Goal: Task Accomplishment & Management: Manage account settings

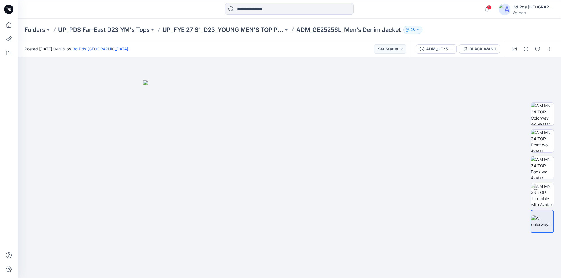
click at [11, 9] on icon at bounding box center [8, 9] width 9 height 9
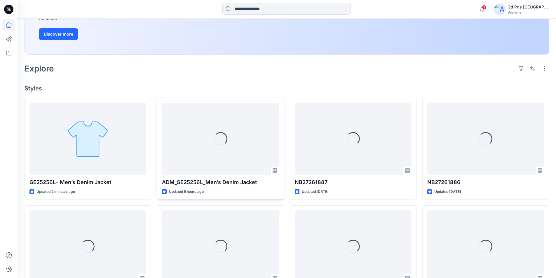
scroll to position [117, 0]
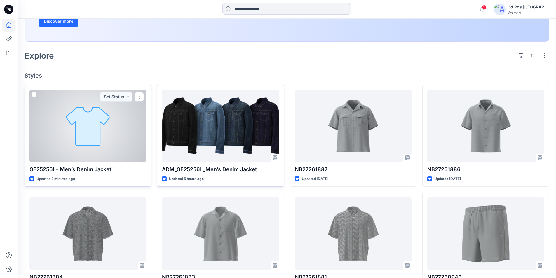
click at [104, 116] on div at bounding box center [87, 126] width 117 height 72
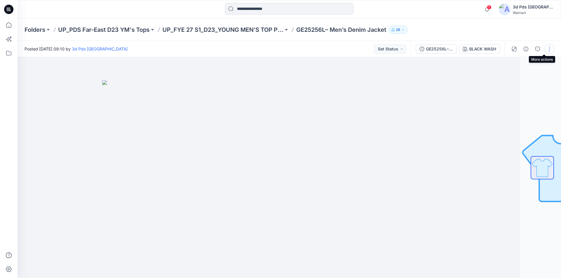
click at [550, 49] on button "button" at bounding box center [548, 48] width 9 height 9
click at [517, 74] on button "Edit" at bounding box center [526, 79] width 54 height 11
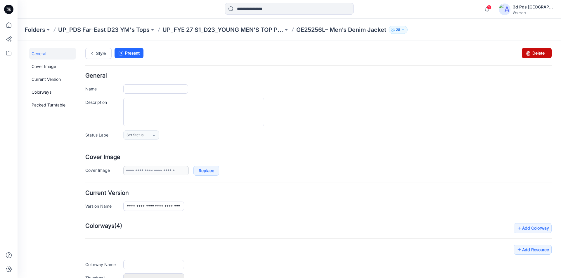
type input "**********"
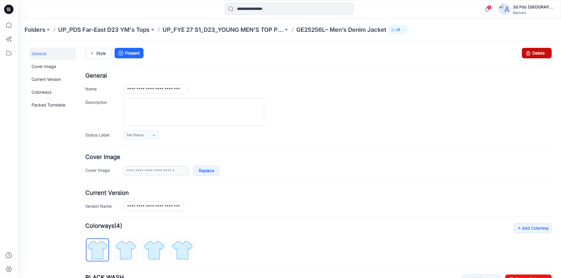
click at [531, 52] on link "Delete" at bounding box center [536, 53] width 30 height 11
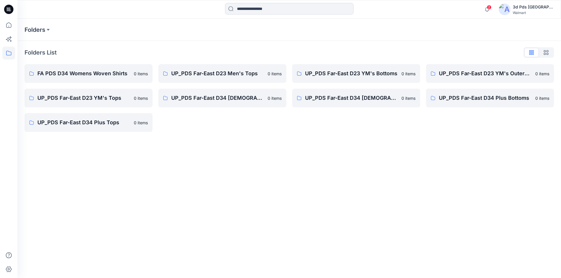
click at [9, 8] on icon at bounding box center [8, 9] width 9 height 9
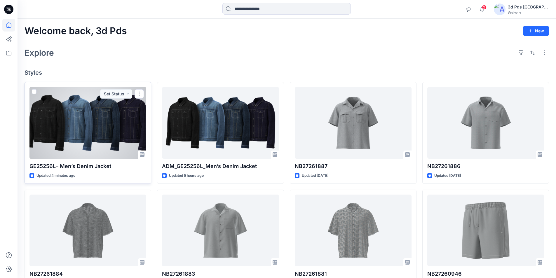
click at [108, 114] on div at bounding box center [87, 123] width 117 height 72
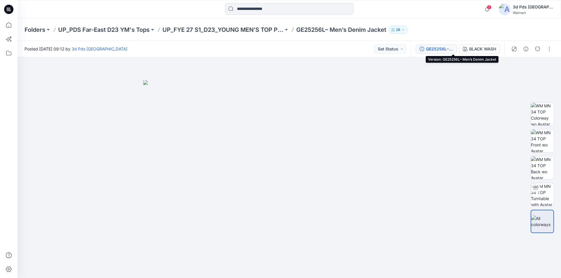
click at [453, 46] on div "GE25256L– Men’s Denim Jacket" at bounding box center [439, 49] width 27 height 6
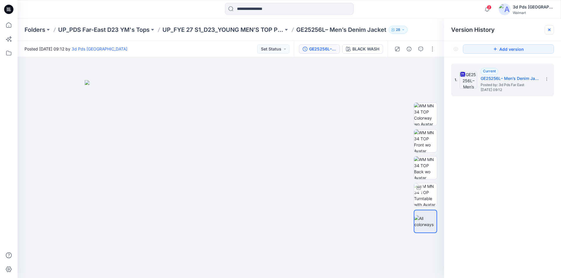
click at [547, 28] on div at bounding box center [548, 29] width 9 height 9
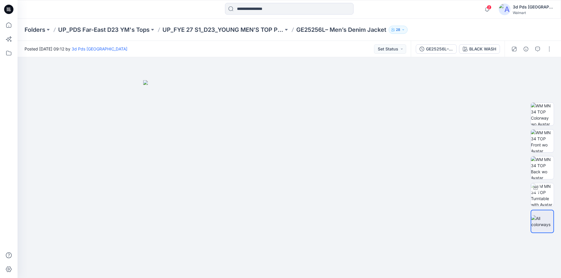
click at [10, 10] on icon at bounding box center [9, 9] width 2 height 0
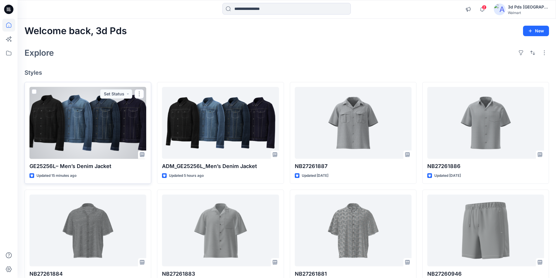
click at [112, 118] on div at bounding box center [87, 123] width 117 height 72
